Goal: Task Accomplishment & Management: Manage account settings

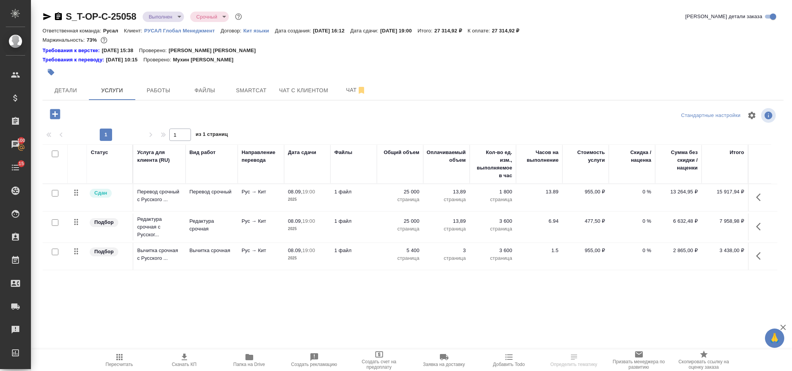
click at [757, 194] on icon "button" at bounding box center [760, 197] width 9 height 9
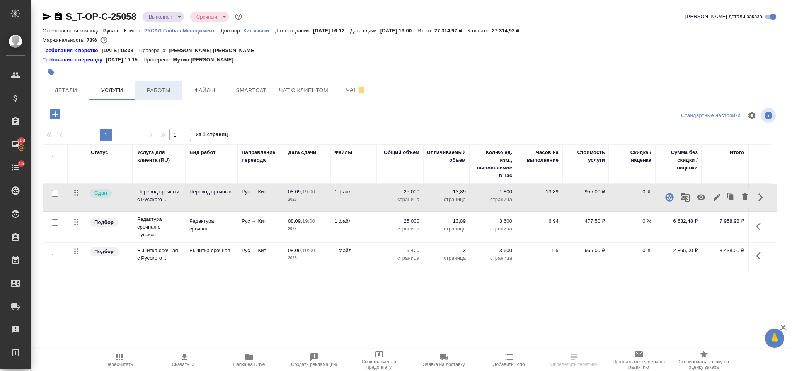
click at [173, 83] on button "Работы" at bounding box center [158, 90] width 46 height 19
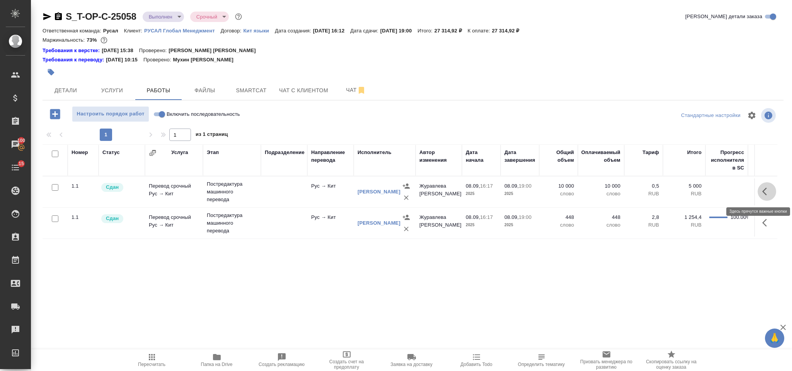
click at [761, 192] on button "button" at bounding box center [766, 191] width 19 height 19
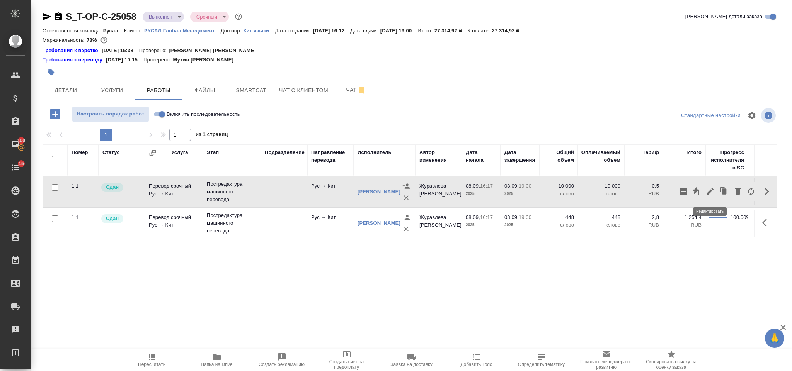
click at [711, 194] on icon "button" at bounding box center [709, 191] width 9 height 9
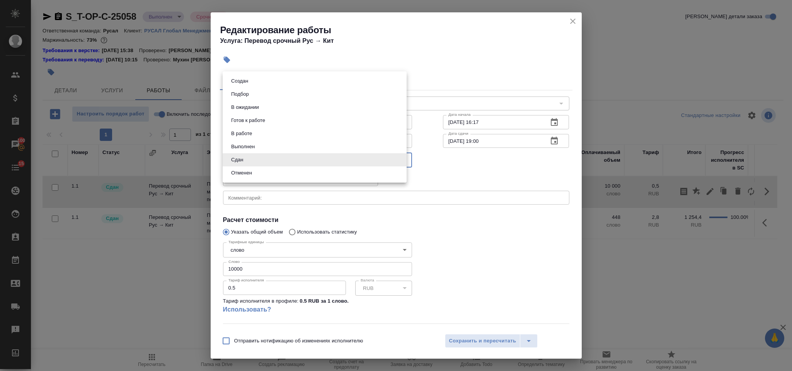
click at [313, 157] on body "🙏 .cls-1 fill:#fff; AWATERA Gorlenko Yuliua Клиенты Спецификации Заказы 100 Чат…" at bounding box center [396, 185] width 792 height 371
click at [284, 145] on li "Выполнен" at bounding box center [315, 146] width 184 height 13
type input "completed"
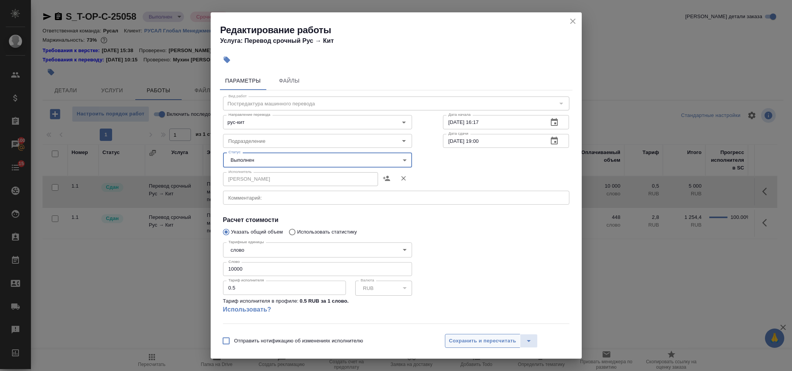
click at [466, 339] on span "Сохранить и пересчитать" at bounding box center [482, 341] width 67 height 9
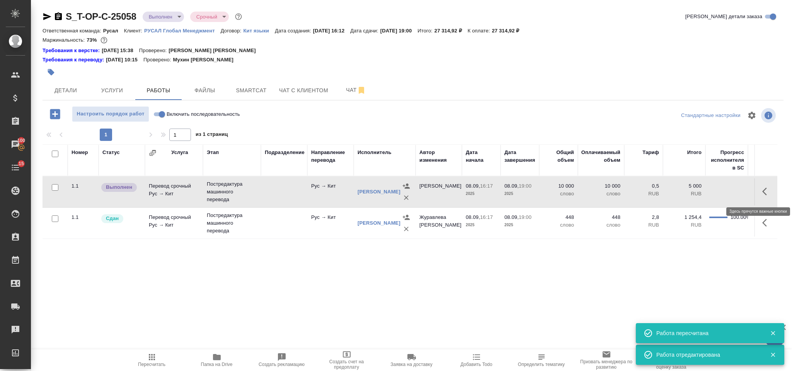
click at [768, 190] on icon "button" at bounding box center [766, 191] width 9 height 9
click at [736, 192] on icon "button" at bounding box center [737, 191] width 5 height 7
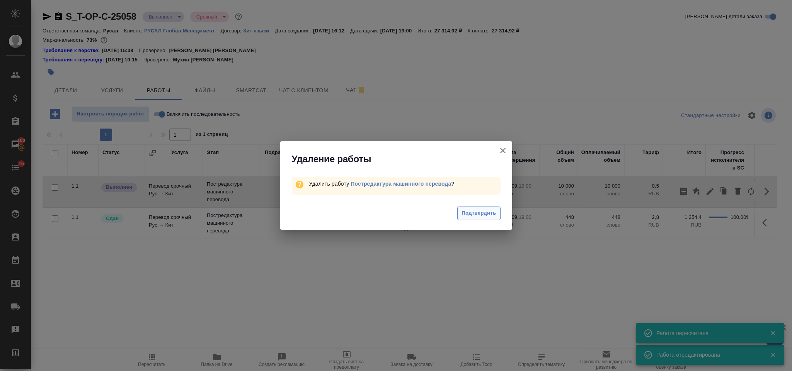
click at [465, 218] on button "Подтвердить" at bounding box center [478, 214] width 43 height 14
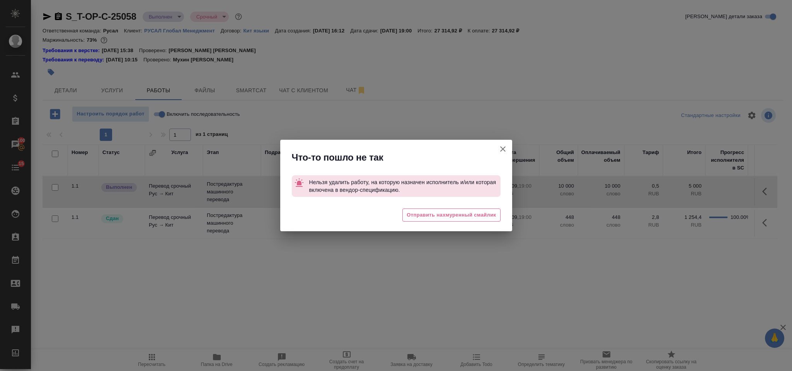
click at [500, 151] on icon "button" at bounding box center [502, 149] width 9 height 9
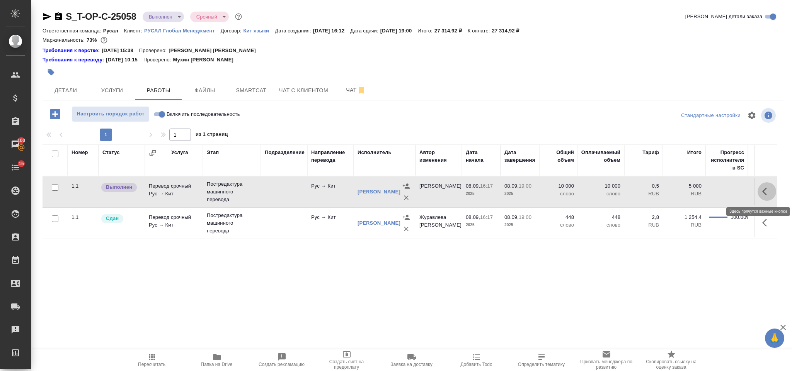
click at [768, 188] on icon "button" at bounding box center [766, 191] width 9 height 9
click at [707, 191] on icon "button" at bounding box center [709, 191] width 9 height 9
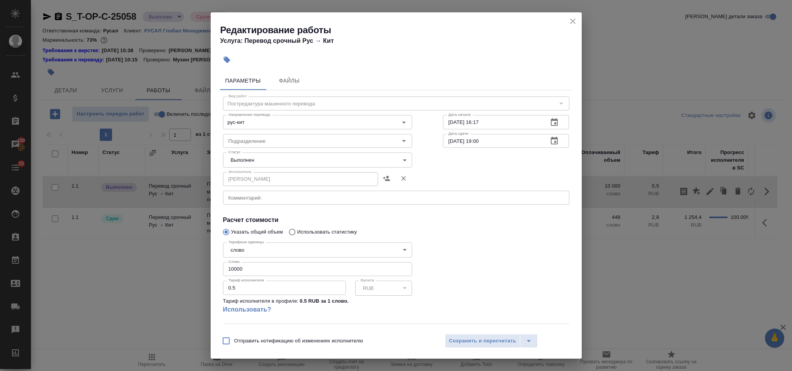
click at [569, 26] on icon "close" at bounding box center [572, 21] width 9 height 9
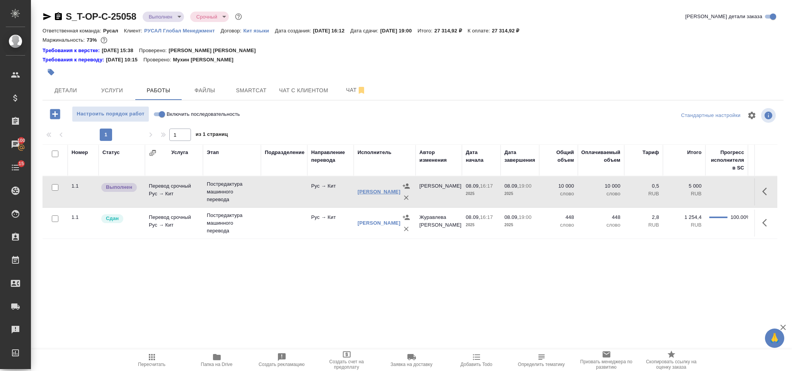
click at [363, 193] on link "[PERSON_NAME]" at bounding box center [378, 192] width 43 height 6
click at [763, 191] on icon "button" at bounding box center [766, 191] width 9 height 9
click at [706, 193] on icon "button" at bounding box center [709, 191] width 9 height 9
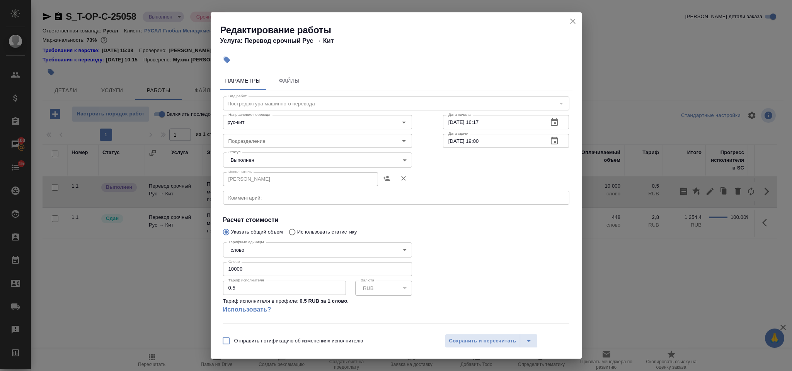
click at [304, 160] on body "🙏 .cls-1 fill:#fff; AWATERA Gorlenko Yuliua Клиенты Спецификации Заказы 100 Чат…" at bounding box center [396, 185] width 792 height 371
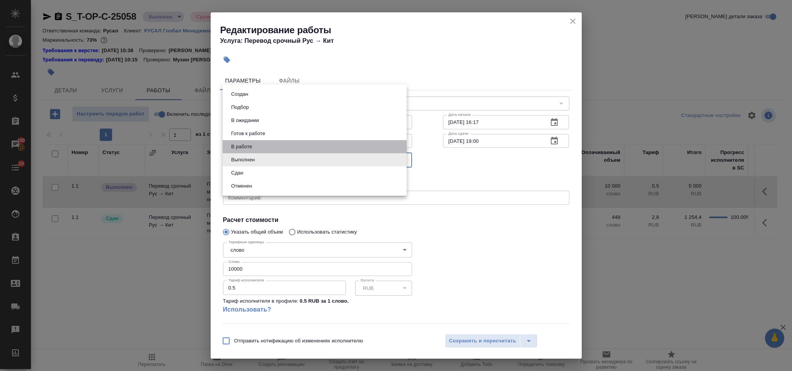
click at [284, 145] on li "В работе" at bounding box center [315, 146] width 184 height 13
type input "inProgress"
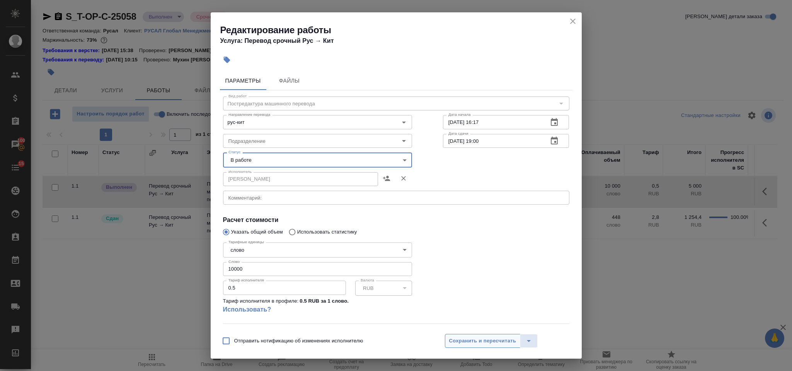
click at [476, 340] on span "Сохранить и пересчитать" at bounding box center [482, 341] width 67 height 9
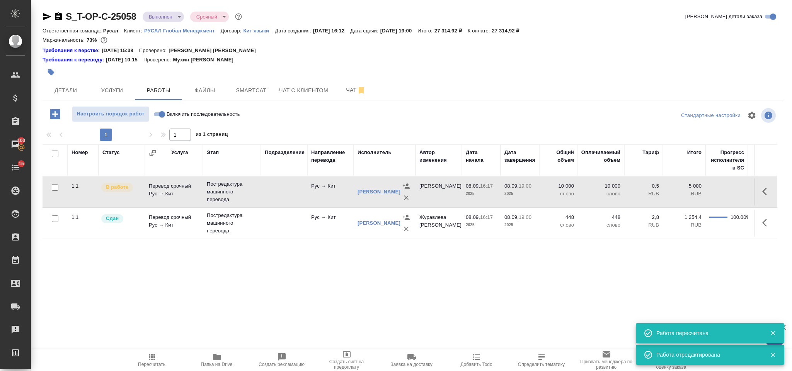
click at [765, 189] on icon "button" at bounding box center [766, 191] width 9 height 9
click at [734, 192] on icon "button" at bounding box center [737, 191] width 9 height 9
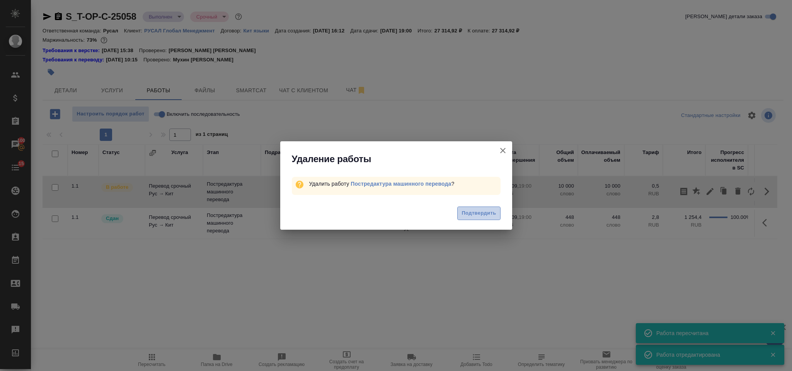
click at [478, 216] on span "Подтвердить" at bounding box center [478, 213] width 34 height 9
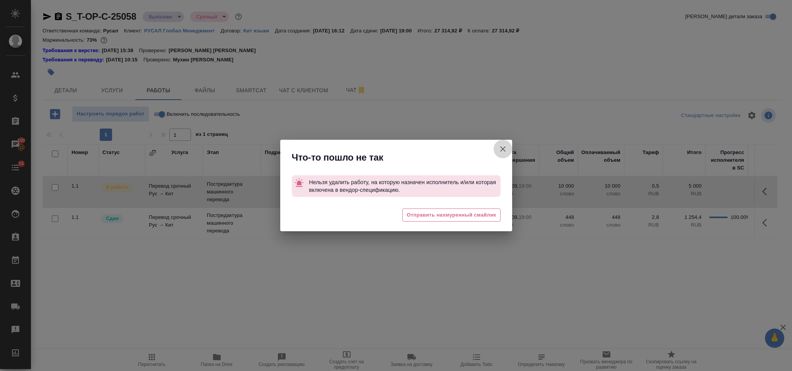
click at [501, 148] on icon "button" at bounding box center [502, 149] width 9 height 9
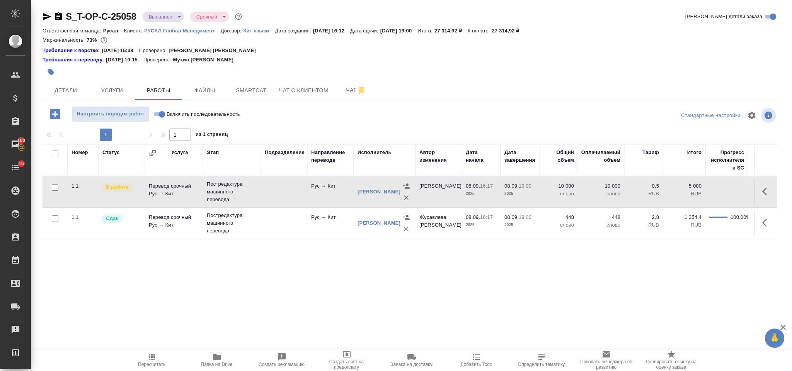
click at [406, 200] on icon "button" at bounding box center [406, 198] width 8 height 8
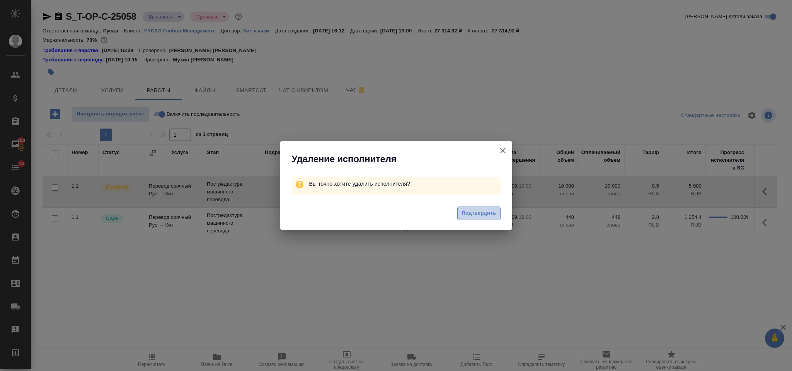
click at [487, 213] on span "Подтвердить" at bounding box center [478, 213] width 34 height 9
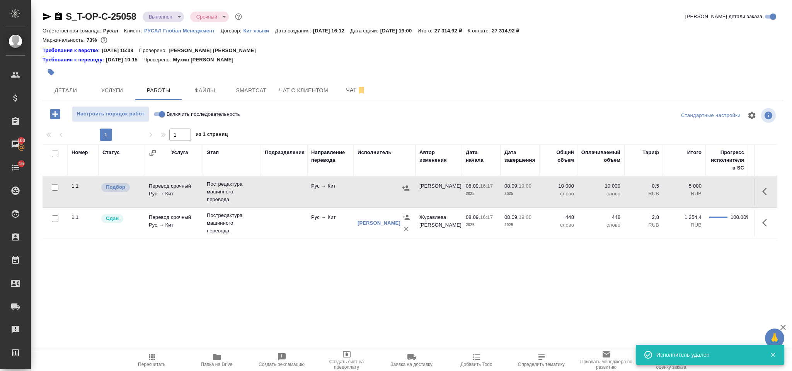
click at [776, 194] on td at bounding box center [765, 192] width 23 height 27
click at [770, 190] on icon "button" at bounding box center [766, 191] width 9 height 9
click at [735, 196] on icon "button" at bounding box center [737, 191] width 9 height 9
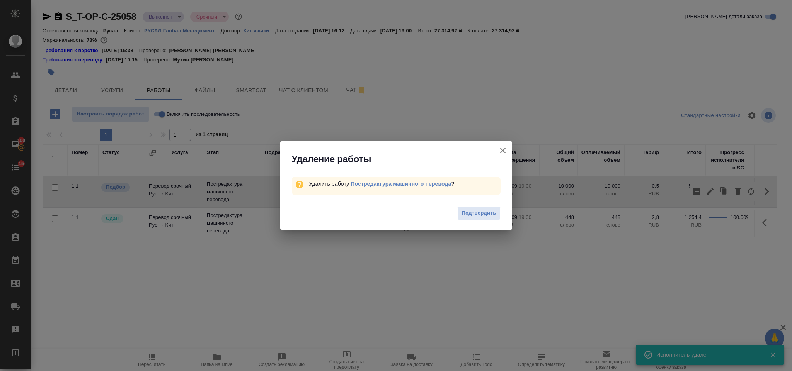
click at [485, 213] on span "Подтвердить" at bounding box center [478, 213] width 34 height 9
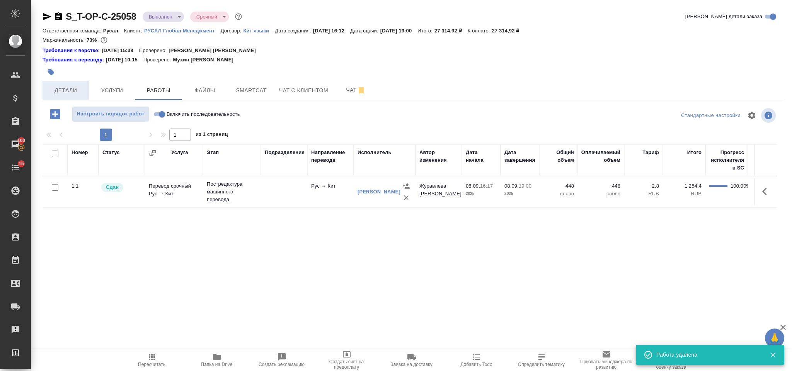
click at [88, 88] on button "Детали" at bounding box center [66, 90] width 46 height 19
click at [102, 89] on span "Услуги" at bounding box center [112, 91] width 37 height 10
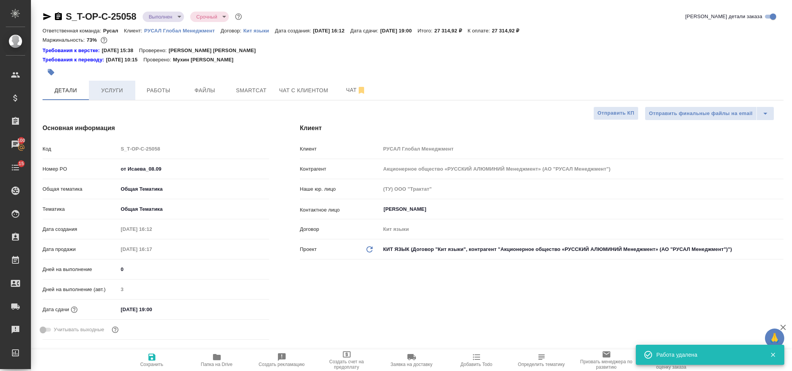
click at [116, 94] on span "Услуги" at bounding box center [112, 91] width 37 height 10
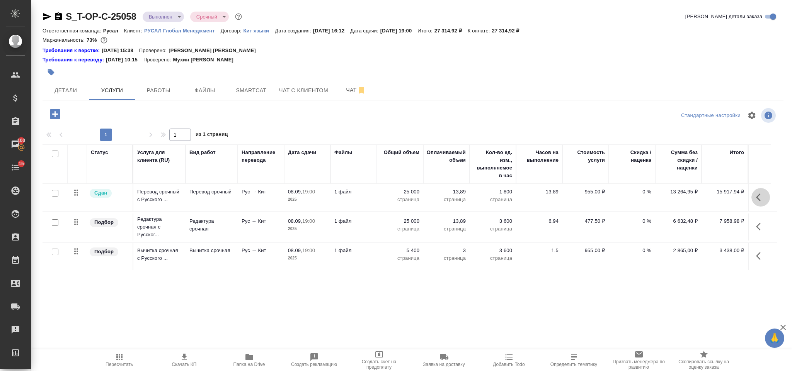
click at [756, 199] on icon "button" at bounding box center [760, 197] width 9 height 9
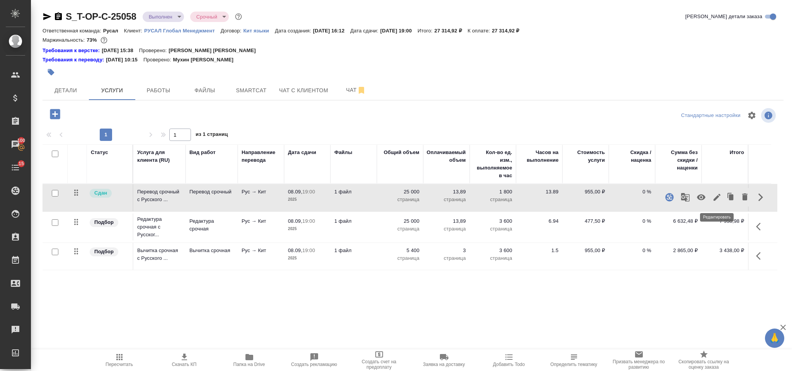
click at [713, 202] on icon "button" at bounding box center [716, 197] width 9 height 9
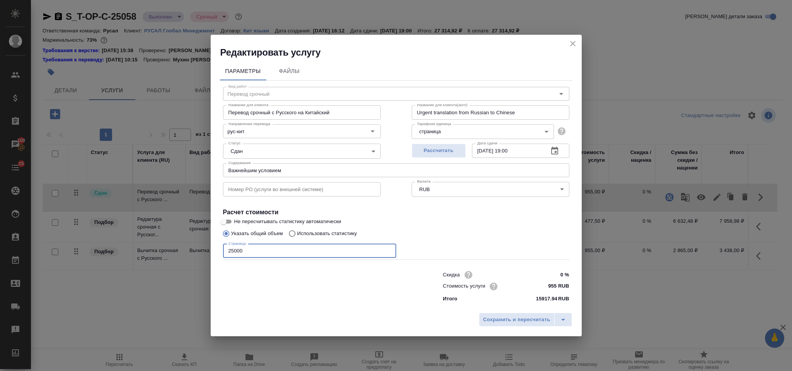
drag, startPoint x: 267, startPoint y: 258, endPoint x: 214, endPoint y: 252, distance: 52.5
click at [214, 252] on div "Параметры Файлы Вид работ Перевод срочный Вид работ Название для клиента Перево…" at bounding box center [396, 184] width 371 height 250
type input "5400"
click at [489, 316] on span "Сохранить и пересчитать" at bounding box center [516, 320] width 67 height 9
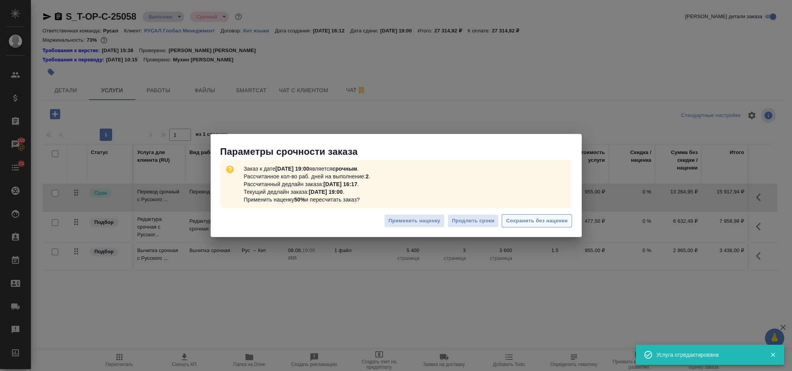
click at [552, 222] on span "Сохранить без наценки" at bounding box center [536, 221] width 61 height 9
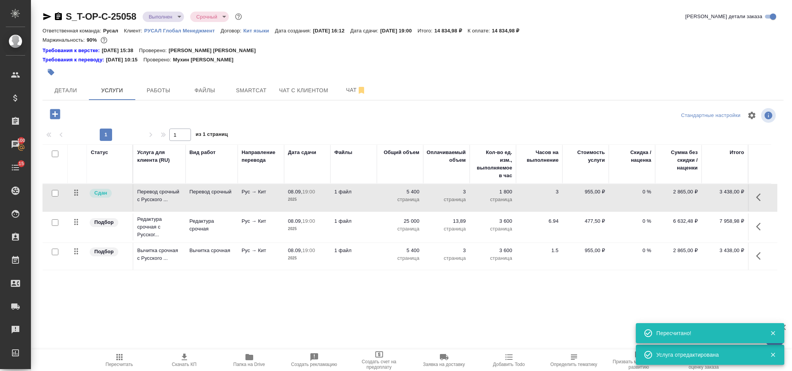
click at [760, 226] on icon "button" at bounding box center [760, 226] width 9 height 9
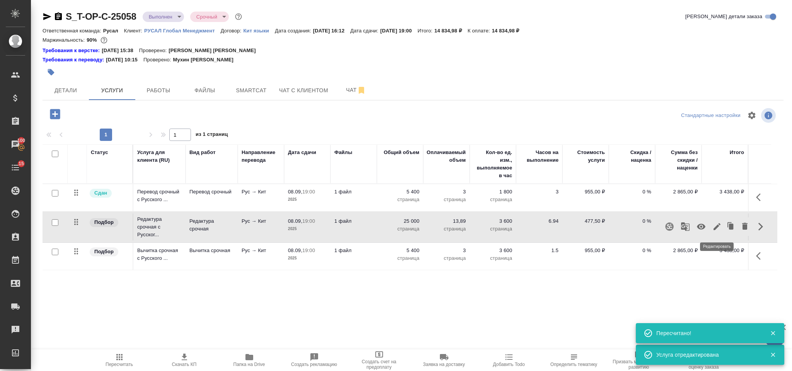
click at [718, 225] on icon "button" at bounding box center [716, 226] width 9 height 9
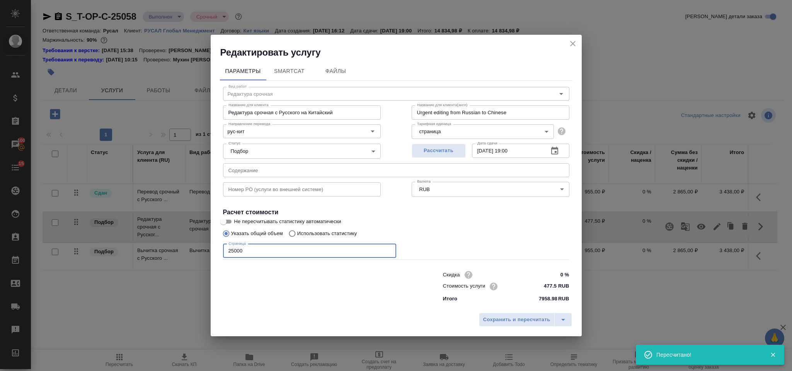
drag, startPoint x: 247, startPoint y: 246, endPoint x: 200, endPoint y: 250, distance: 47.3
click at [200, 250] on div "Редактировать услугу Параметры SmartCat Файлы Вид работ Редактура срочная Вид р…" at bounding box center [396, 185] width 792 height 371
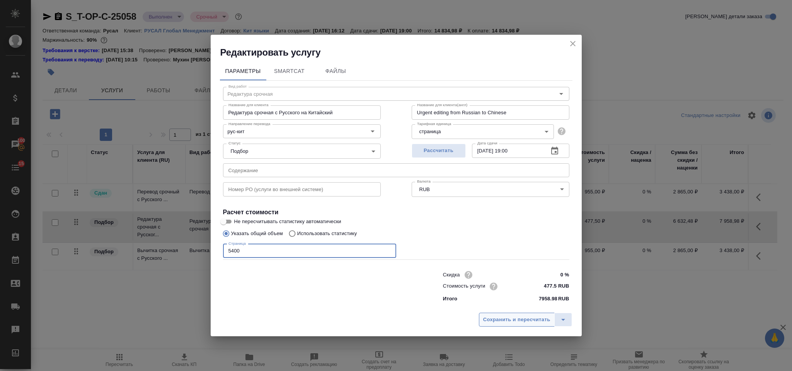
type input "5400"
click at [494, 319] on span "Сохранить и пересчитать" at bounding box center [516, 320] width 67 height 9
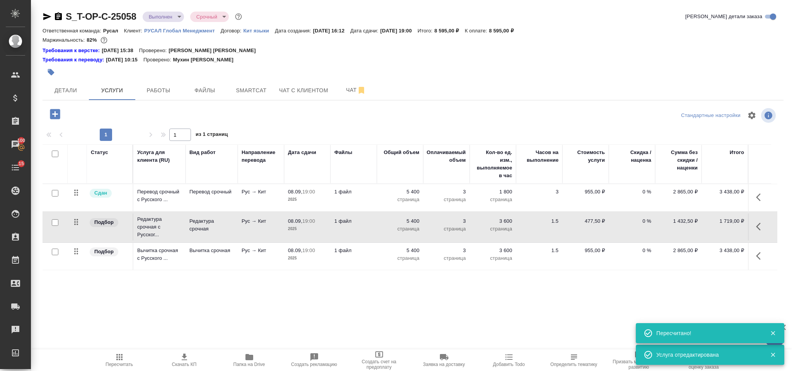
click at [761, 256] on icon "button" at bounding box center [760, 256] width 9 height 9
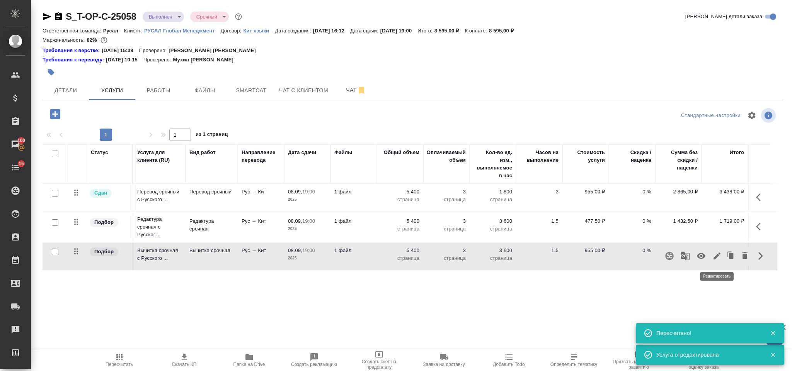
click at [716, 255] on icon "button" at bounding box center [716, 256] width 9 height 9
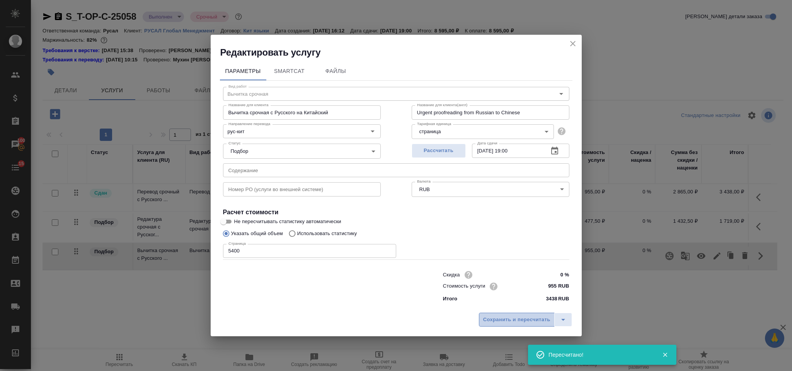
click at [496, 319] on span "Сохранить и пересчитать" at bounding box center [516, 320] width 67 height 9
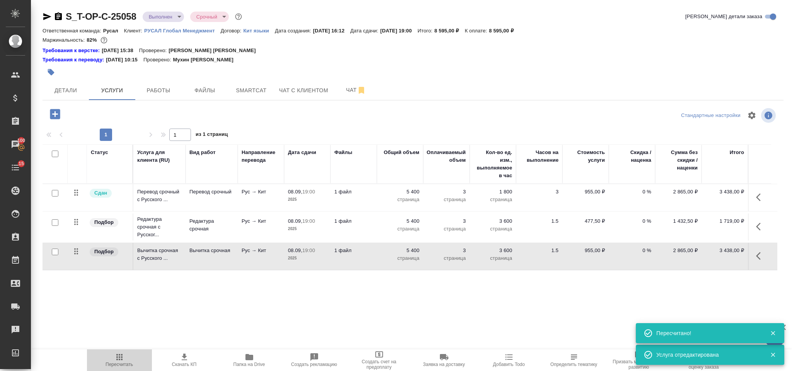
click at [119, 354] on icon "button" at bounding box center [119, 357] width 9 height 9
